Goal: Information Seeking & Learning: Understand process/instructions

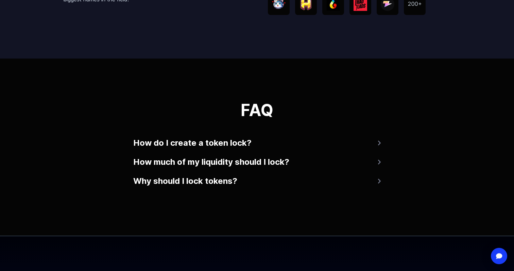
scroll to position [1290, 0]
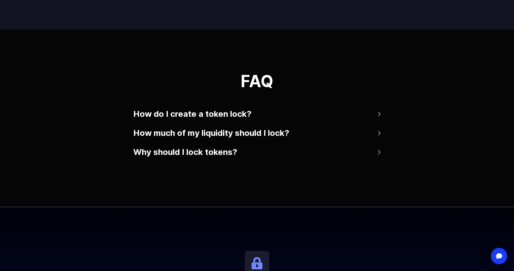
click at [245, 111] on button "How do I create a token lock?" at bounding box center [256, 114] width 247 height 16
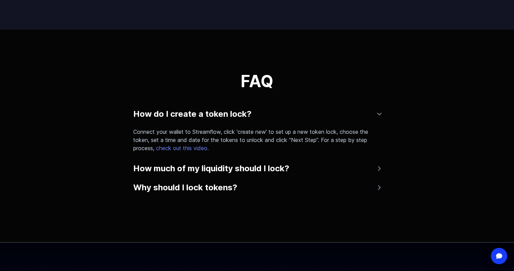
click at [245, 111] on button "How do I create a token lock?" at bounding box center [256, 114] width 247 height 16
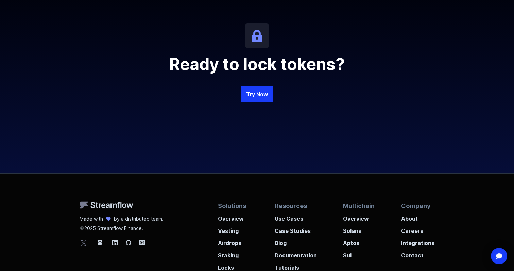
scroll to position [1616, 0]
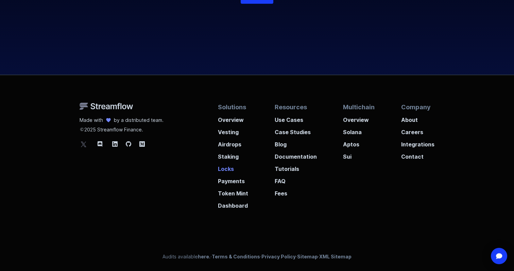
click at [227, 168] on p "Locks" at bounding box center [233, 166] width 30 height 12
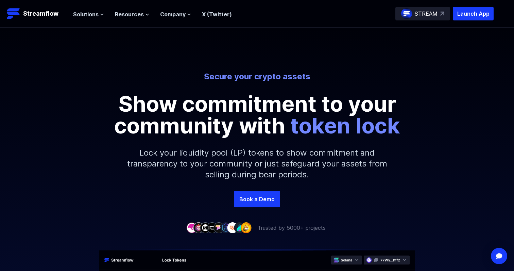
click at [105, 14] on ul "Solutions Overview Streamflow features an all-in-one token distribution platfor…" at bounding box center [152, 14] width 159 height 8
click at [101, 15] on icon at bounding box center [102, 14] width 3 height 1
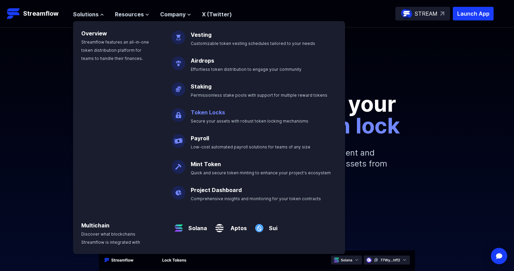
click at [211, 112] on link "Token Locks" at bounding box center [208, 112] width 34 height 7
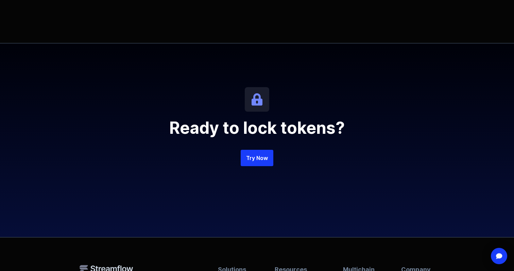
scroll to position [1616, 0]
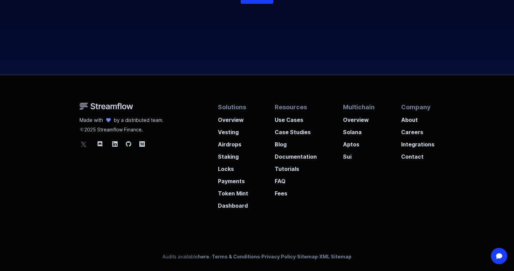
click at [422, 231] on div "Made with by a distributed team. 2025 Streamflow Finance. Solutions Overview Ve…" at bounding box center [257, 172] width 514 height 195
click at [202, 256] on link "here." at bounding box center [204, 256] width 13 height 6
click at [282, 195] on p "Fees" at bounding box center [296, 191] width 42 height 12
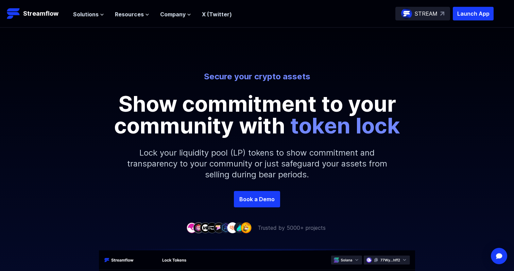
click at [253, 118] on p "Show commitment to your community with token lock" at bounding box center [257, 115] width 306 height 44
